Goal: Communication & Community: Participate in discussion

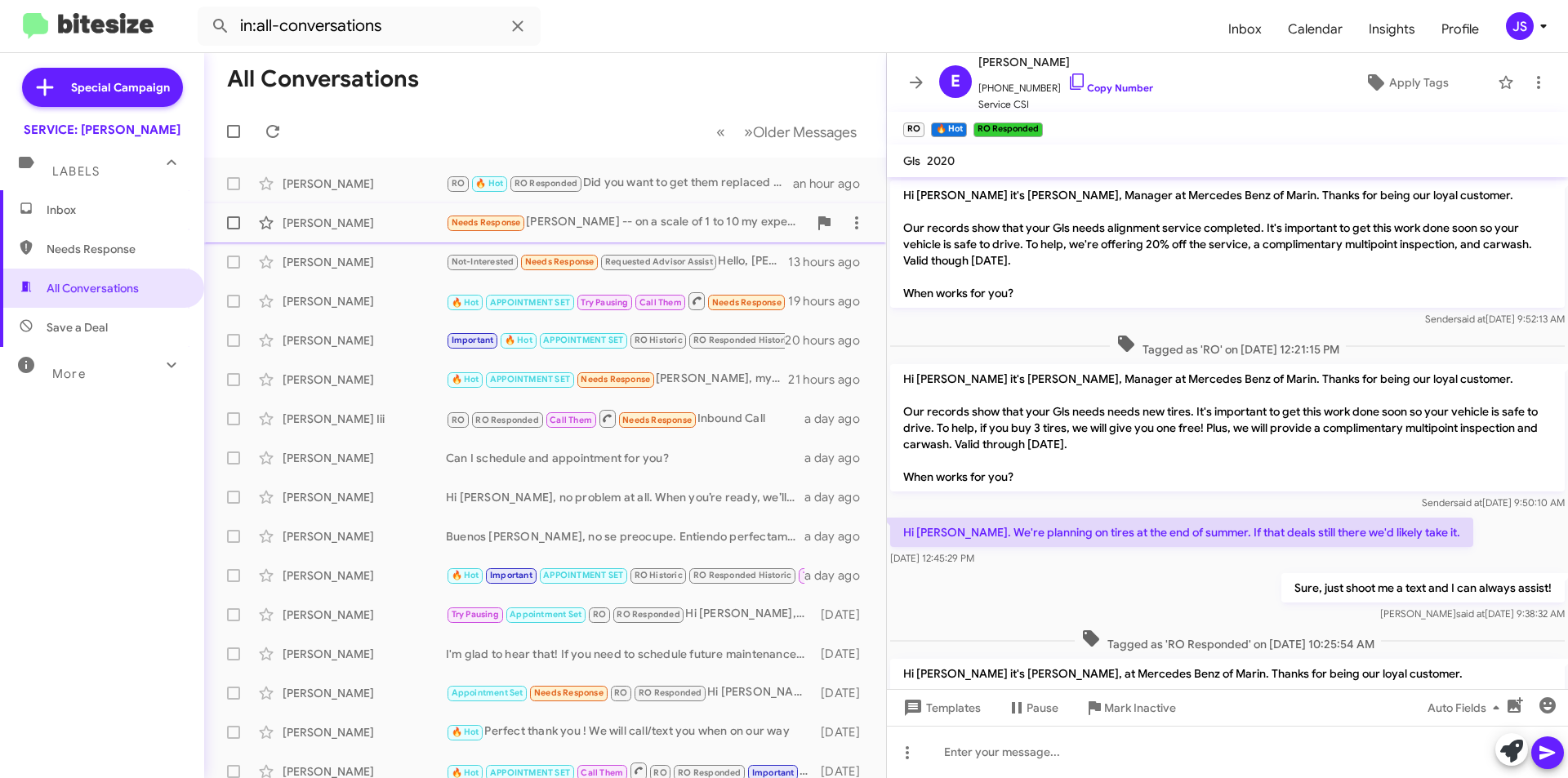
scroll to position [794, 0]
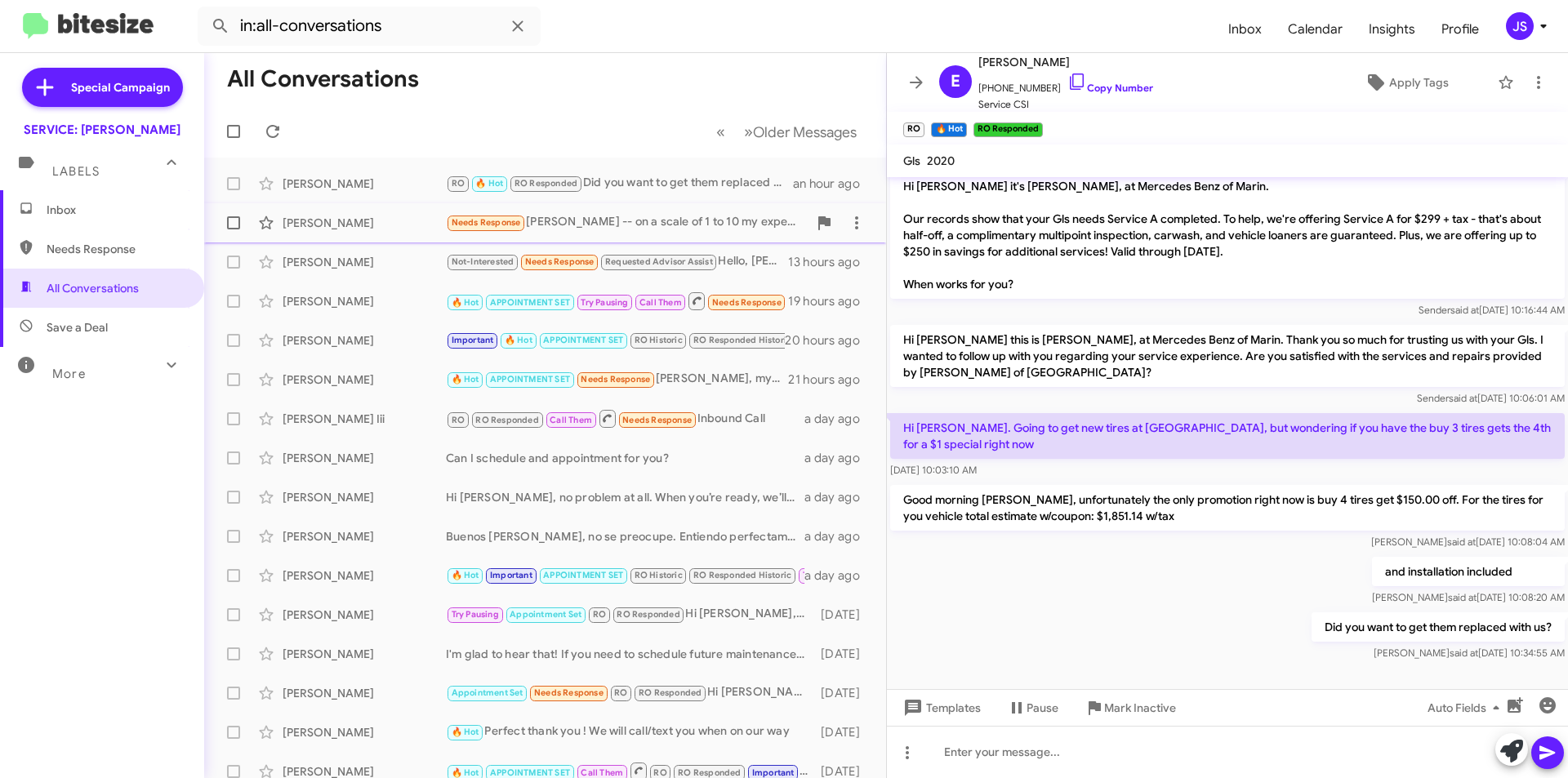
click at [364, 222] on div "[PERSON_NAME]" at bounding box center [364, 223] width 163 height 16
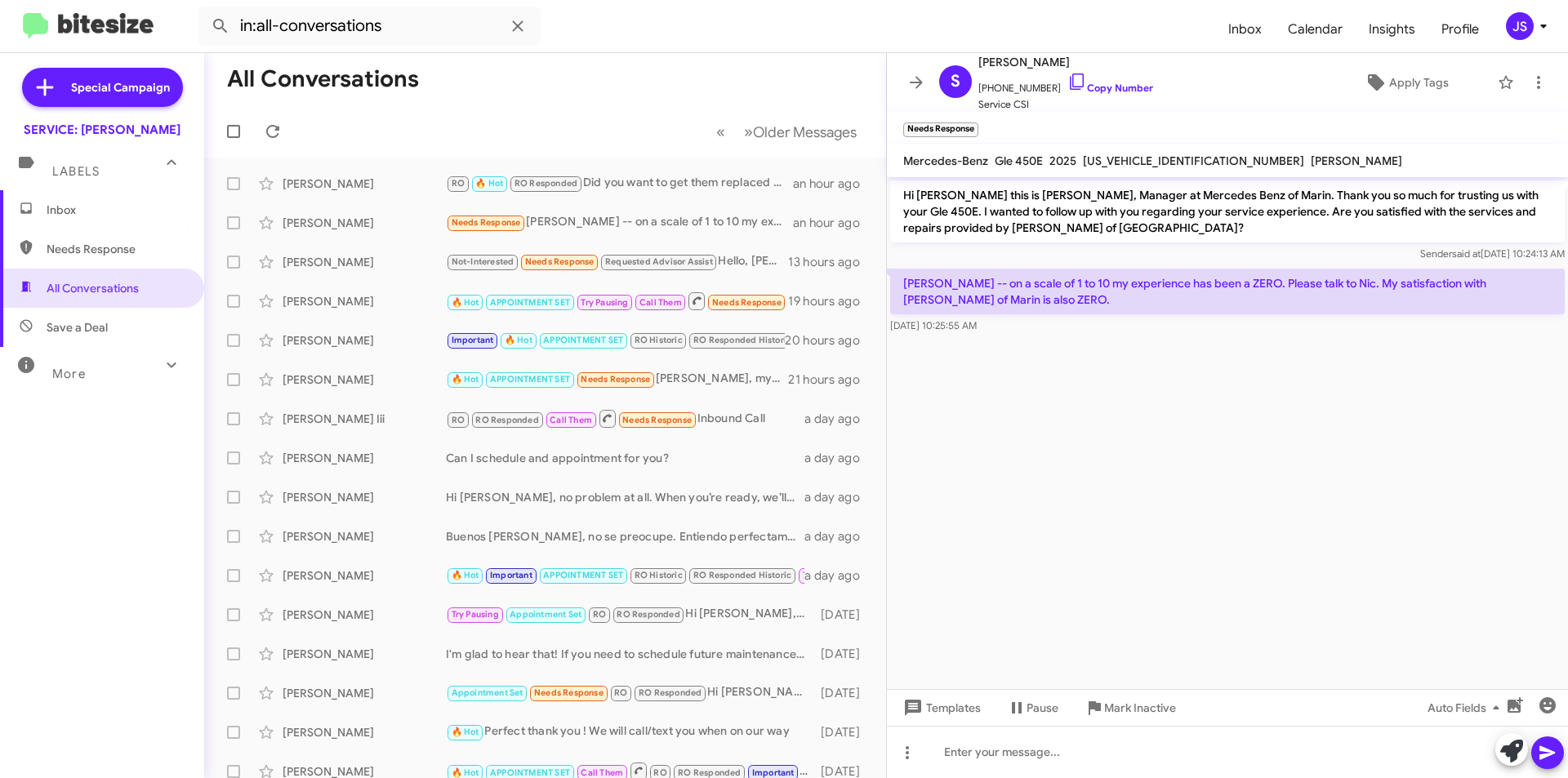
click at [1245, 435] on cdk-virtual-scroll-viewport "Hi [PERSON_NAME] this is [PERSON_NAME], Manager at Mercedes Benz of Marin. Than…" at bounding box center [1227, 433] width 681 height 512
